Goal: Transaction & Acquisition: Purchase product/service

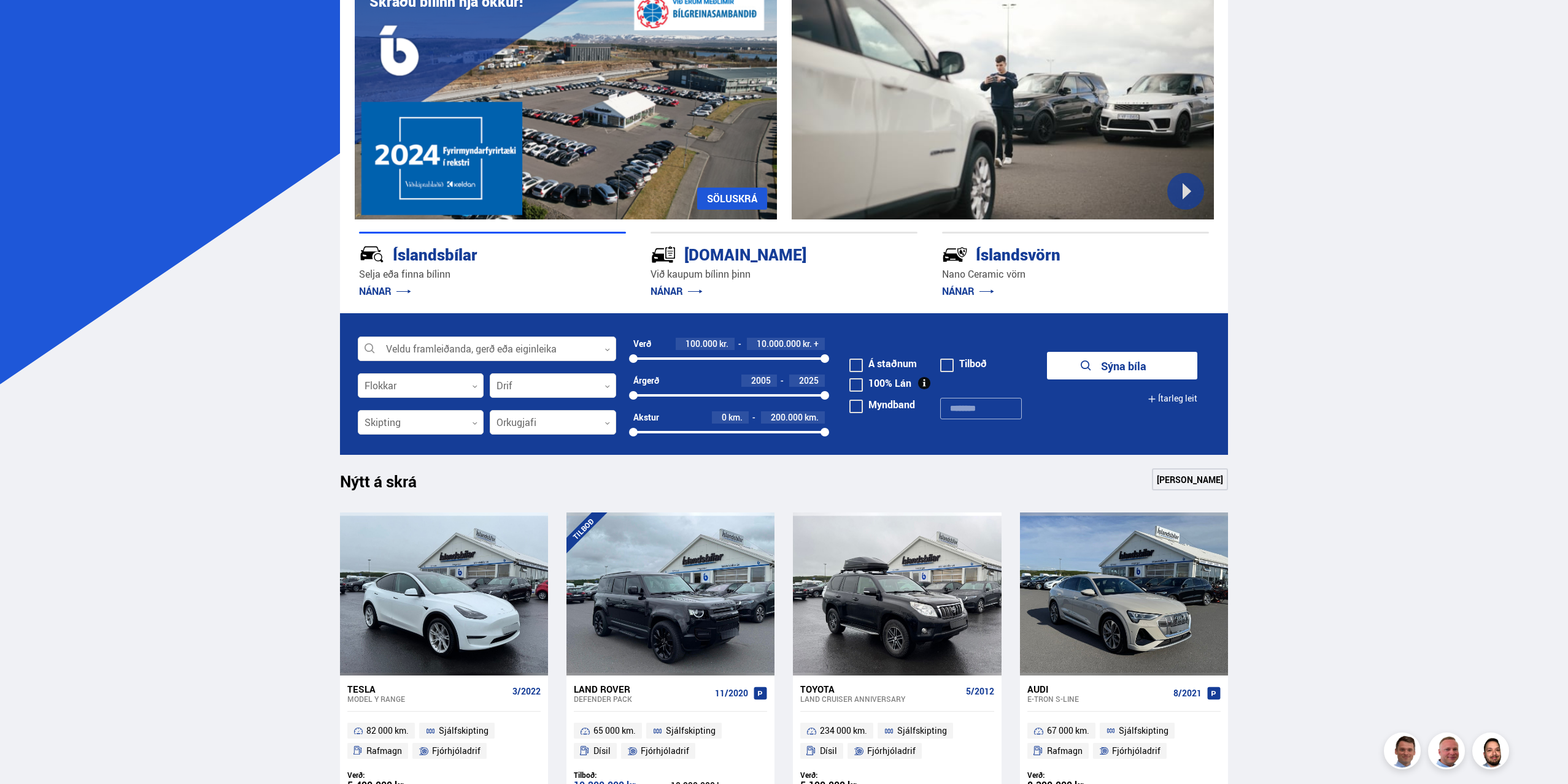
scroll to position [123, 0]
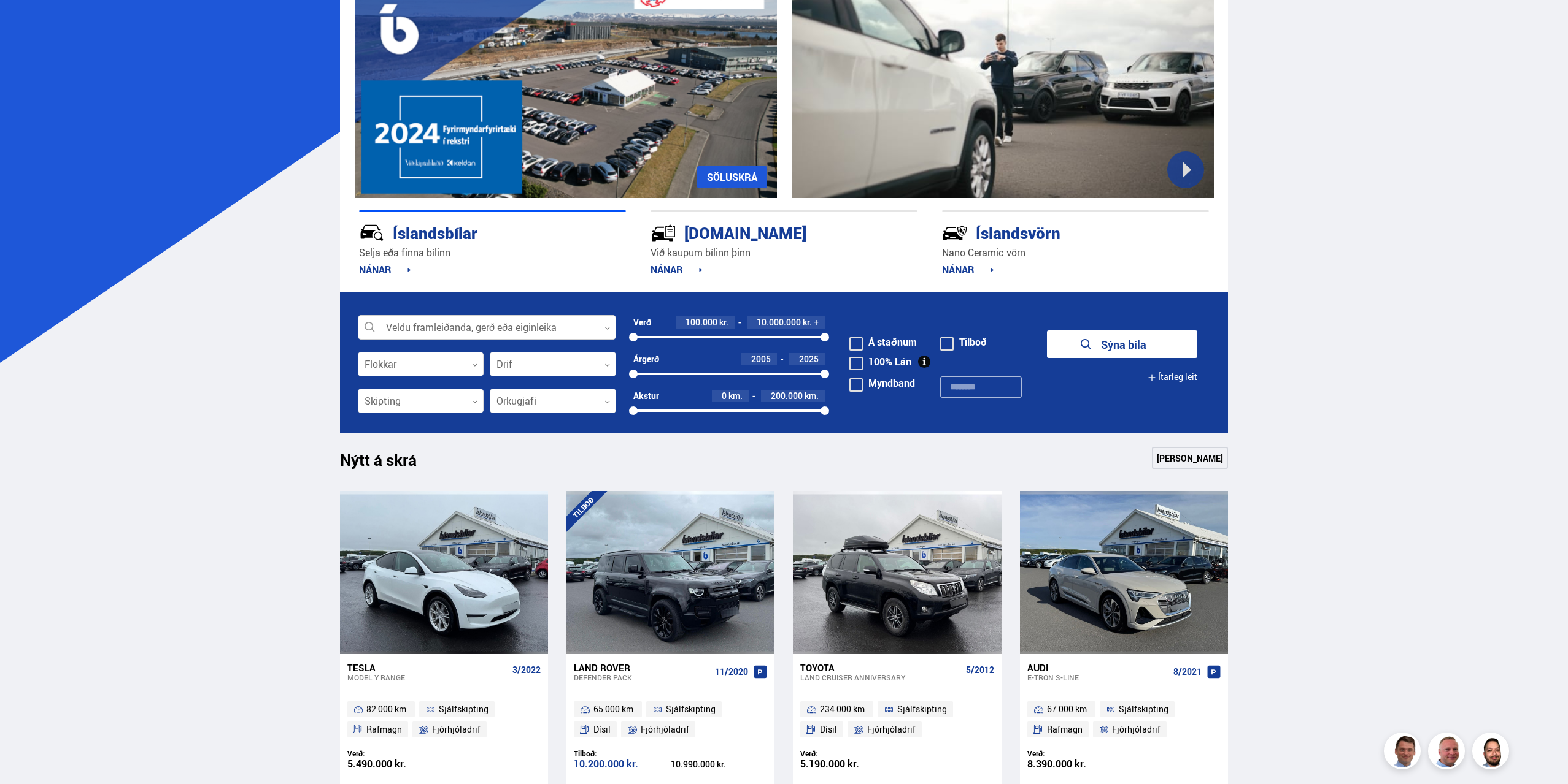
click at [467, 332] on div at bounding box center [486, 327] width 258 height 24
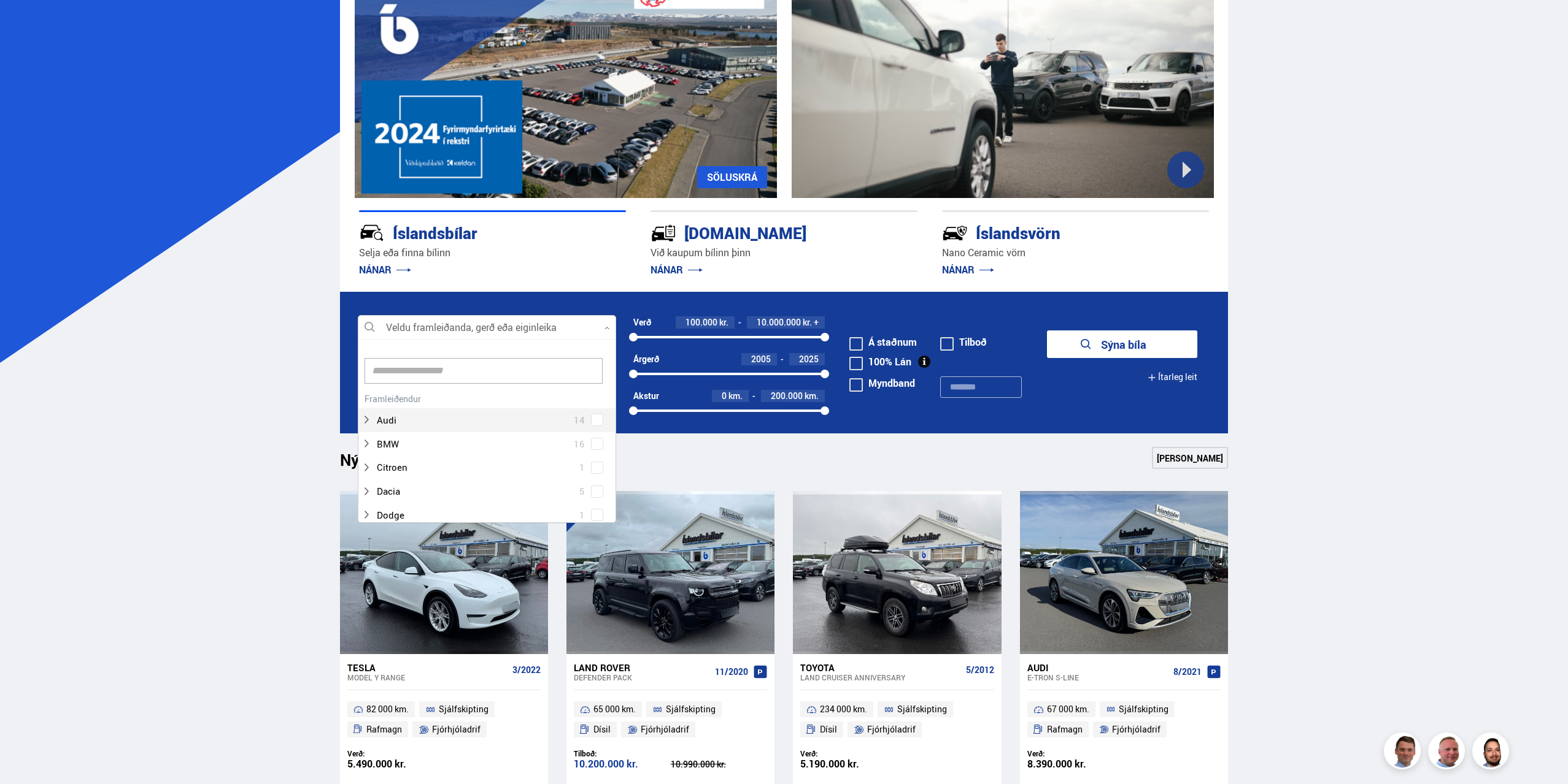
click at [472, 327] on div at bounding box center [486, 327] width 258 height 24
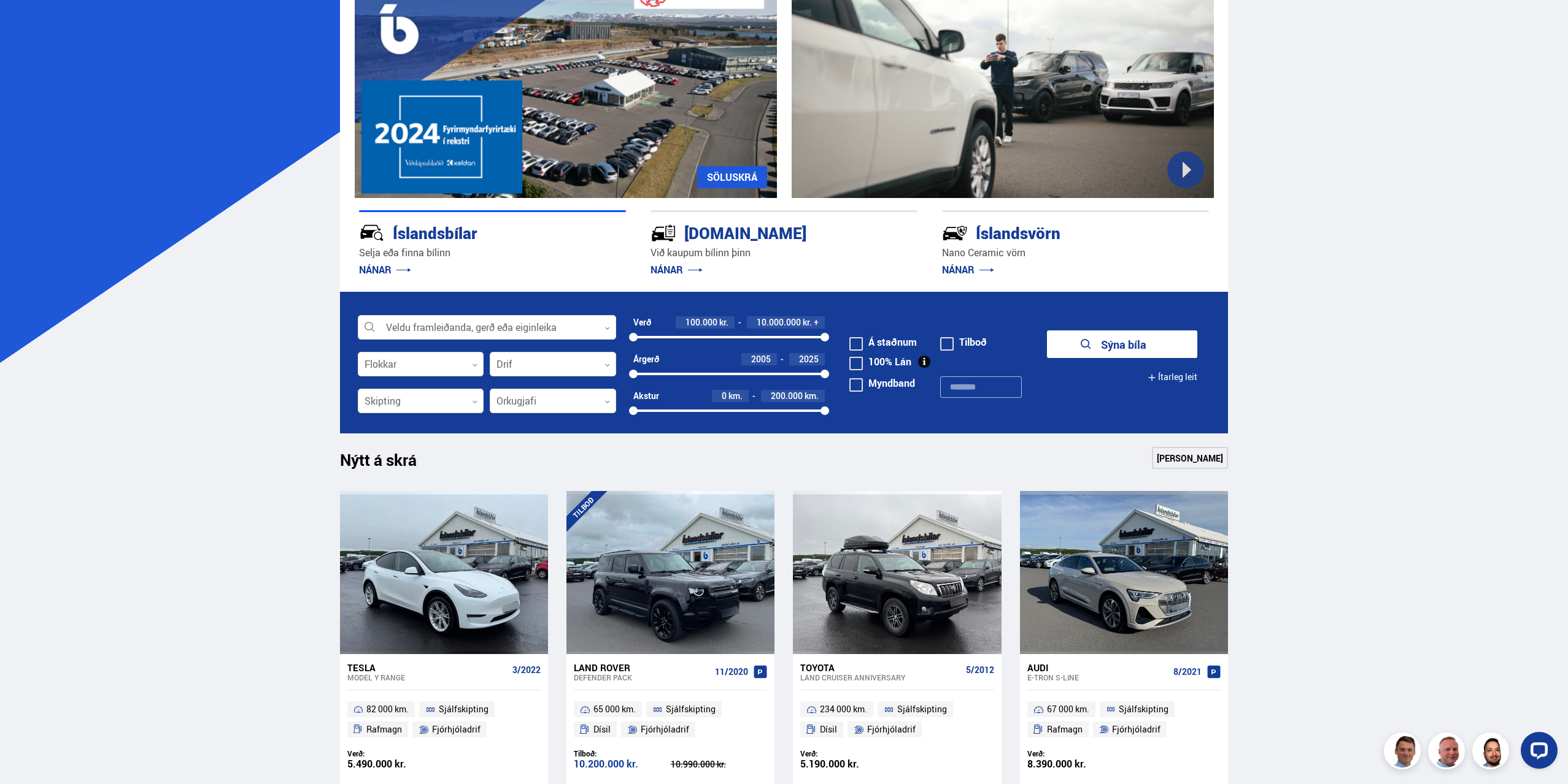
scroll to position [0, 0]
click at [608, 329] on icon at bounding box center [607, 328] width 6 height 6
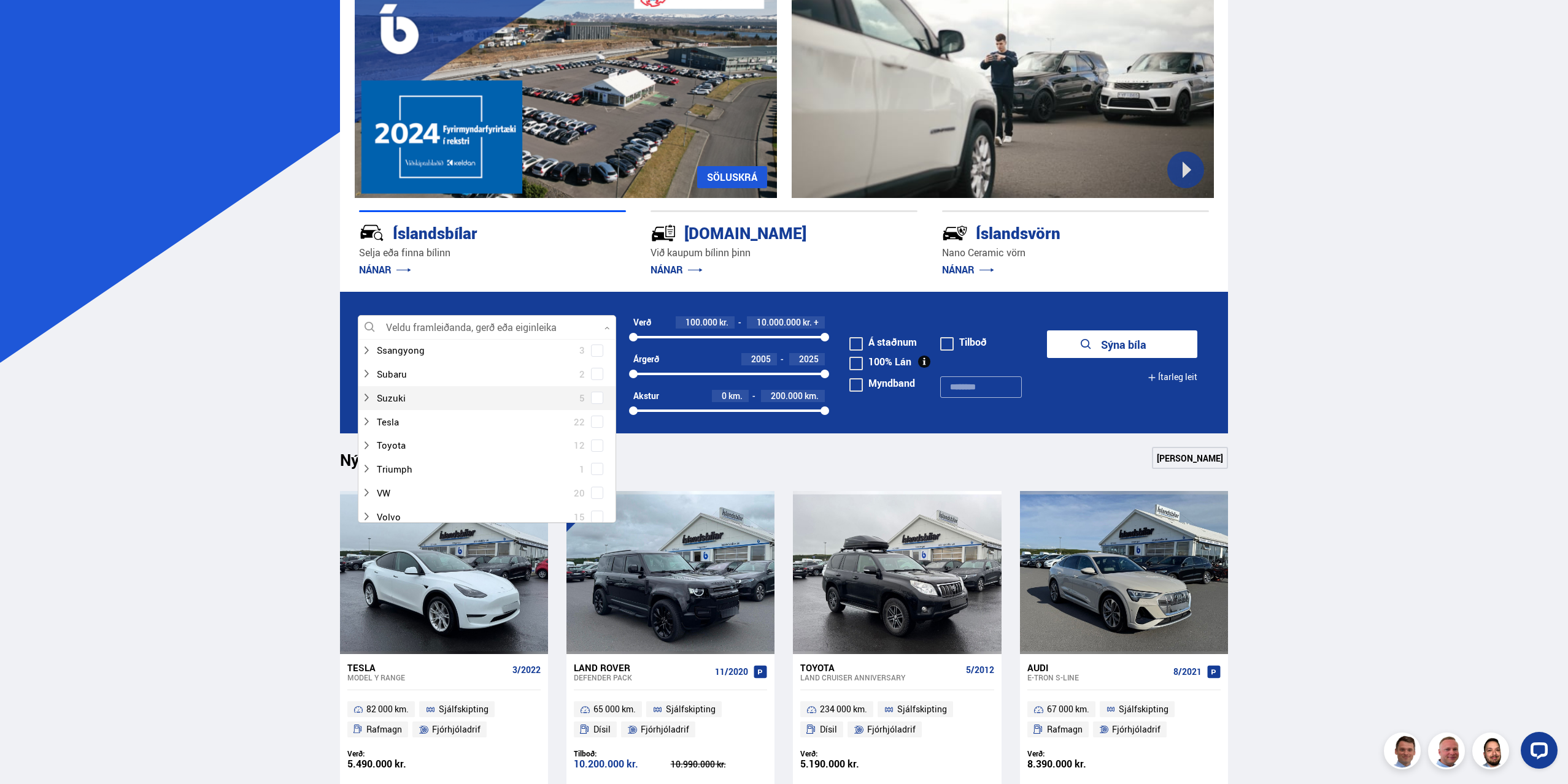
scroll to position [797, 0]
click at [363, 457] on icon at bounding box center [366, 456] width 9 height 9
click at [592, 383] on span at bounding box center [597, 381] width 13 height 13
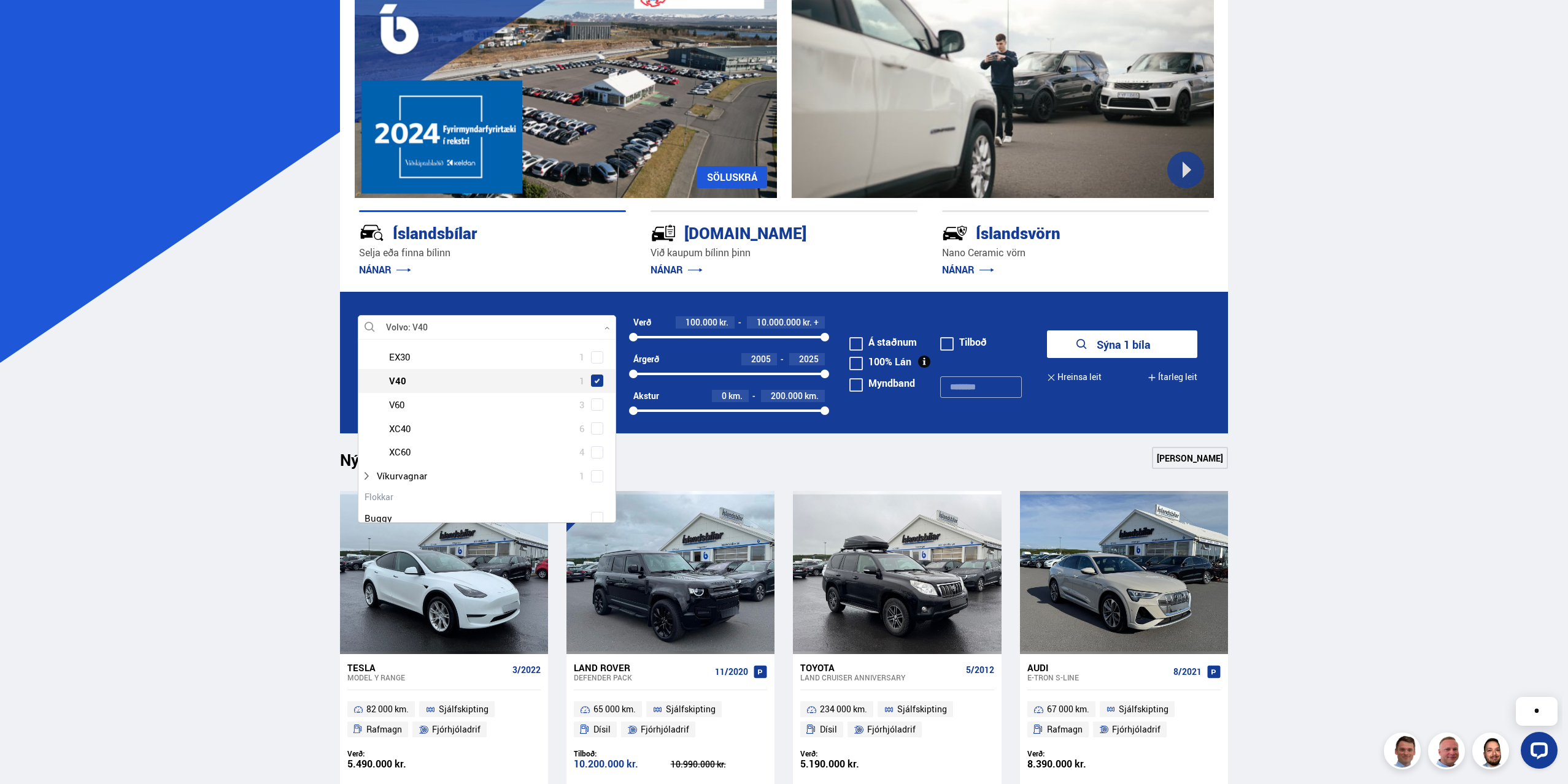
click at [1143, 349] on button "Sýna 1 bíla" at bounding box center [1122, 344] width 151 height 28
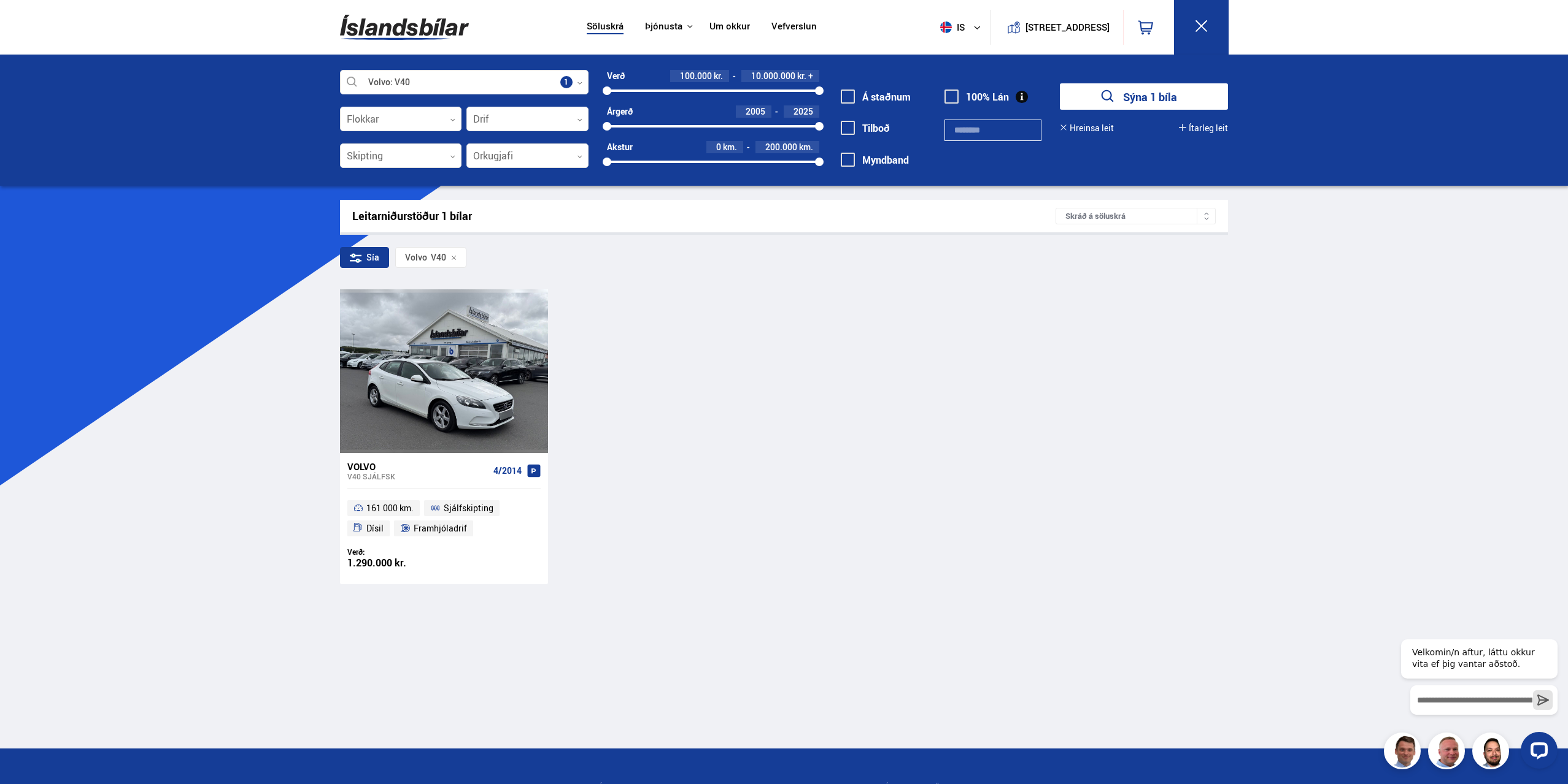
click at [649, 431] on div "Volvo V40 SJÁLFSK 4/2014 161 000 km. Sjálfskipting Dísil Framhjóladrif Verð: 1.…" at bounding box center [784, 436] width 889 height 294
click at [805, 248] on div "Sía Volvo V40" at bounding box center [784, 259] width 889 height 26
